Goal: Task Accomplishment & Management: Use online tool/utility

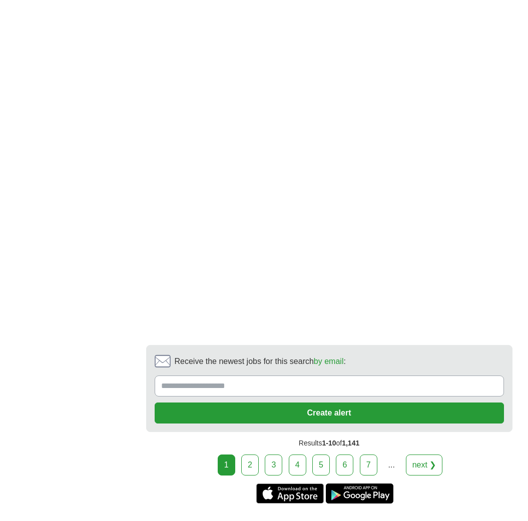
scroll to position [1851, 0]
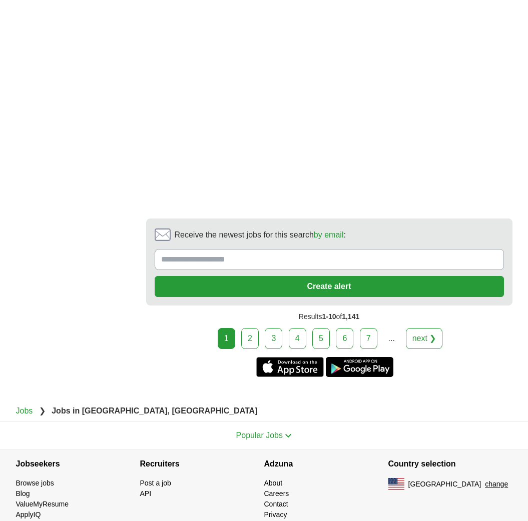
click at [243, 340] on link "2" at bounding box center [250, 338] width 18 height 21
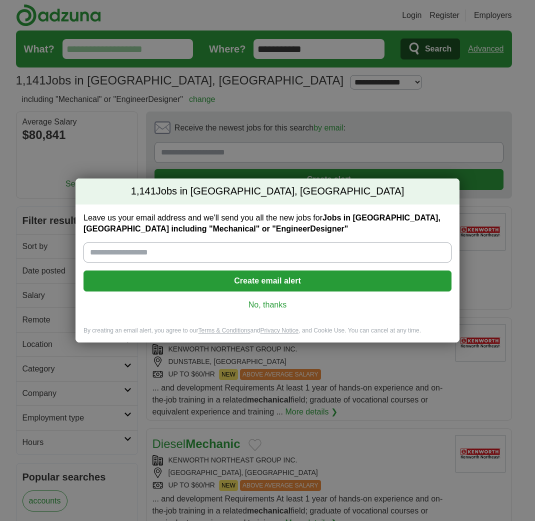
click at [269, 307] on link "No, thanks" at bounding box center [268, 305] width 352 height 11
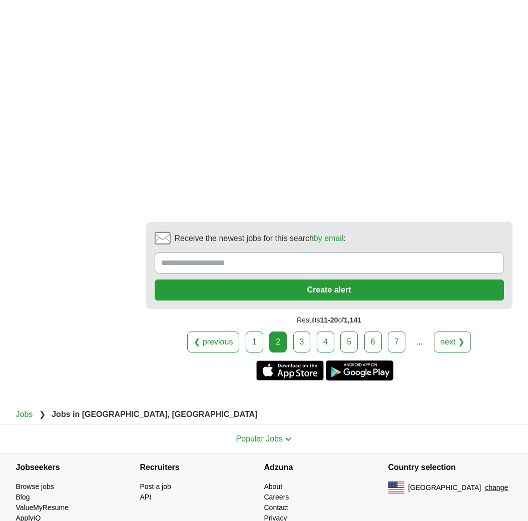
scroll to position [1723, 0]
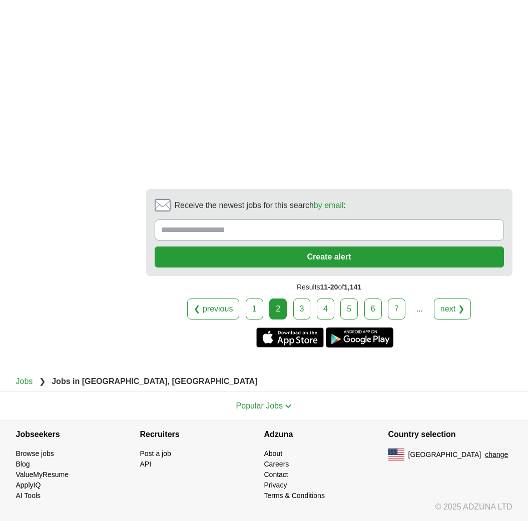
click at [302, 313] on link "3" at bounding box center [302, 309] width 18 height 21
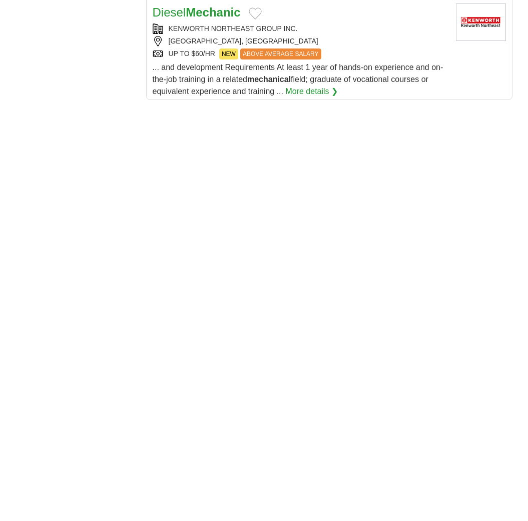
scroll to position [1651, 0]
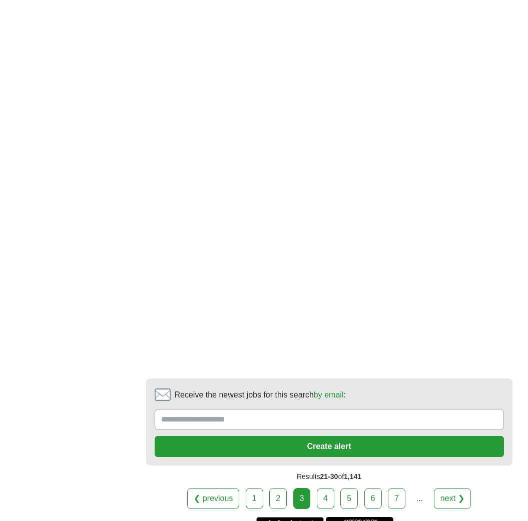
click at [374, 504] on link "6" at bounding box center [373, 498] width 18 height 21
